Goal: Navigation & Orientation: Find specific page/section

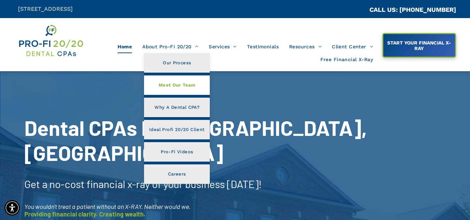
click at [174, 91] on link "Meet Our Team" at bounding box center [177, 84] width 66 height 19
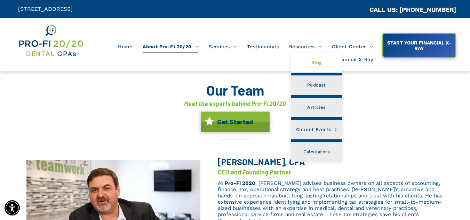
click at [310, 66] on link "Blog" at bounding box center [316, 62] width 51 height 19
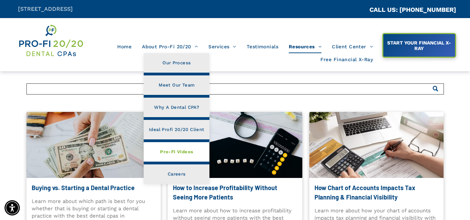
click at [182, 152] on span "Pro-Fi Videos" at bounding box center [176, 152] width 33 height 9
